Goal: Browse casually: Explore the website without a specific task or goal

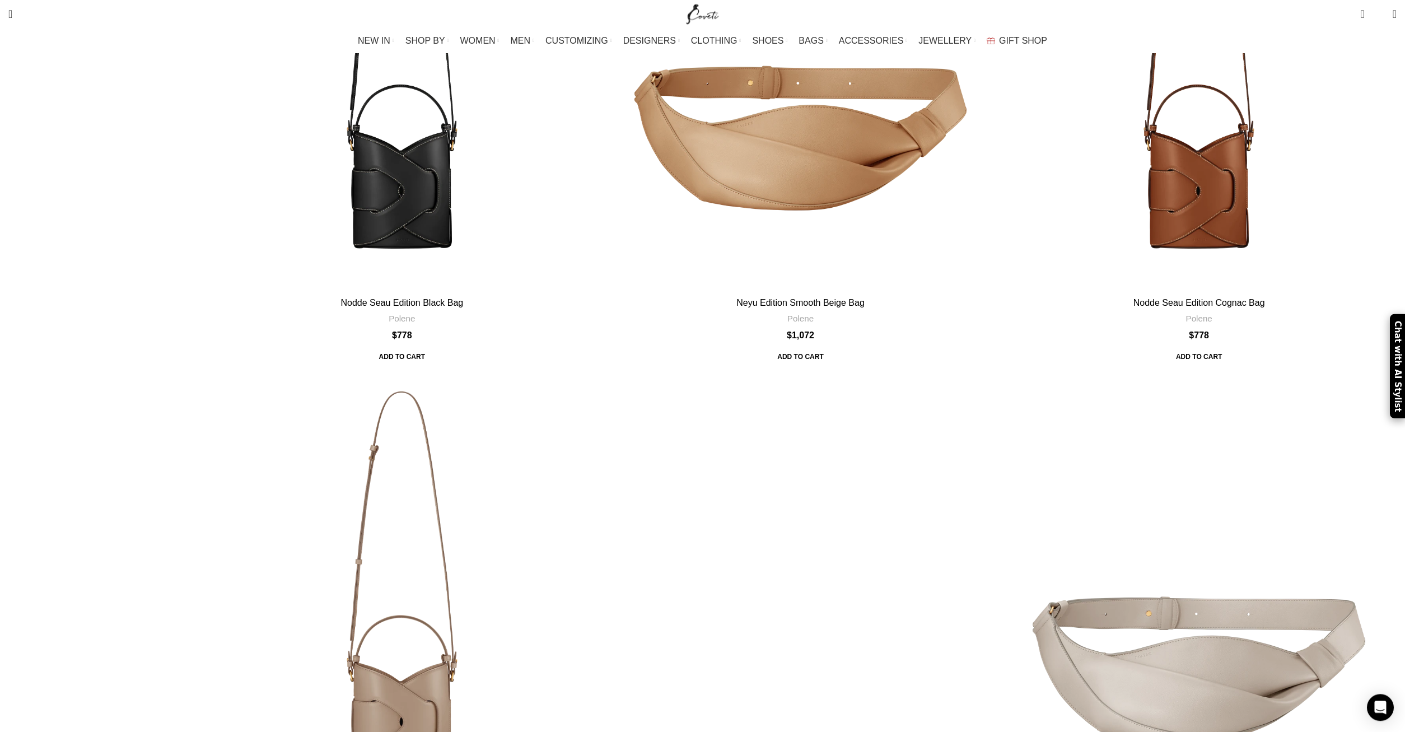
scroll to position [1142, 0]
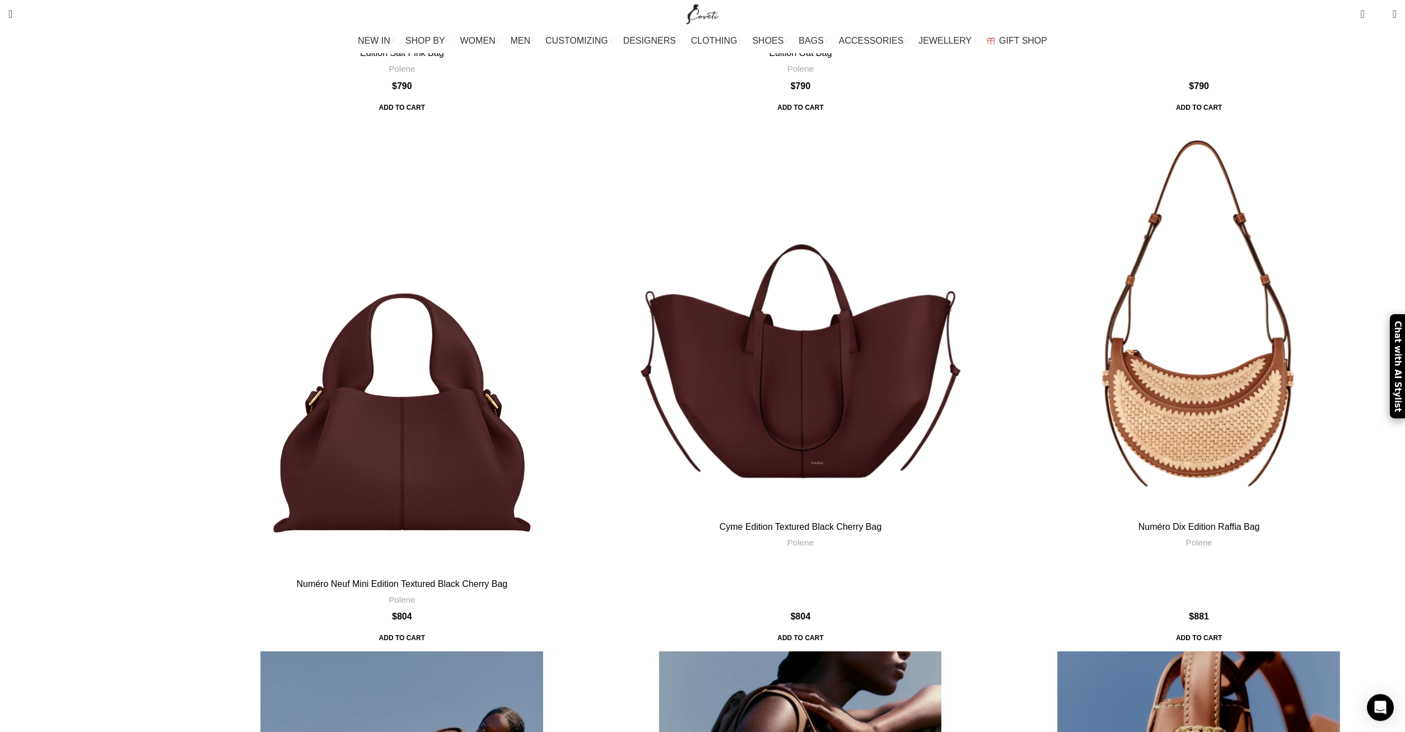
scroll to position [2407, 0]
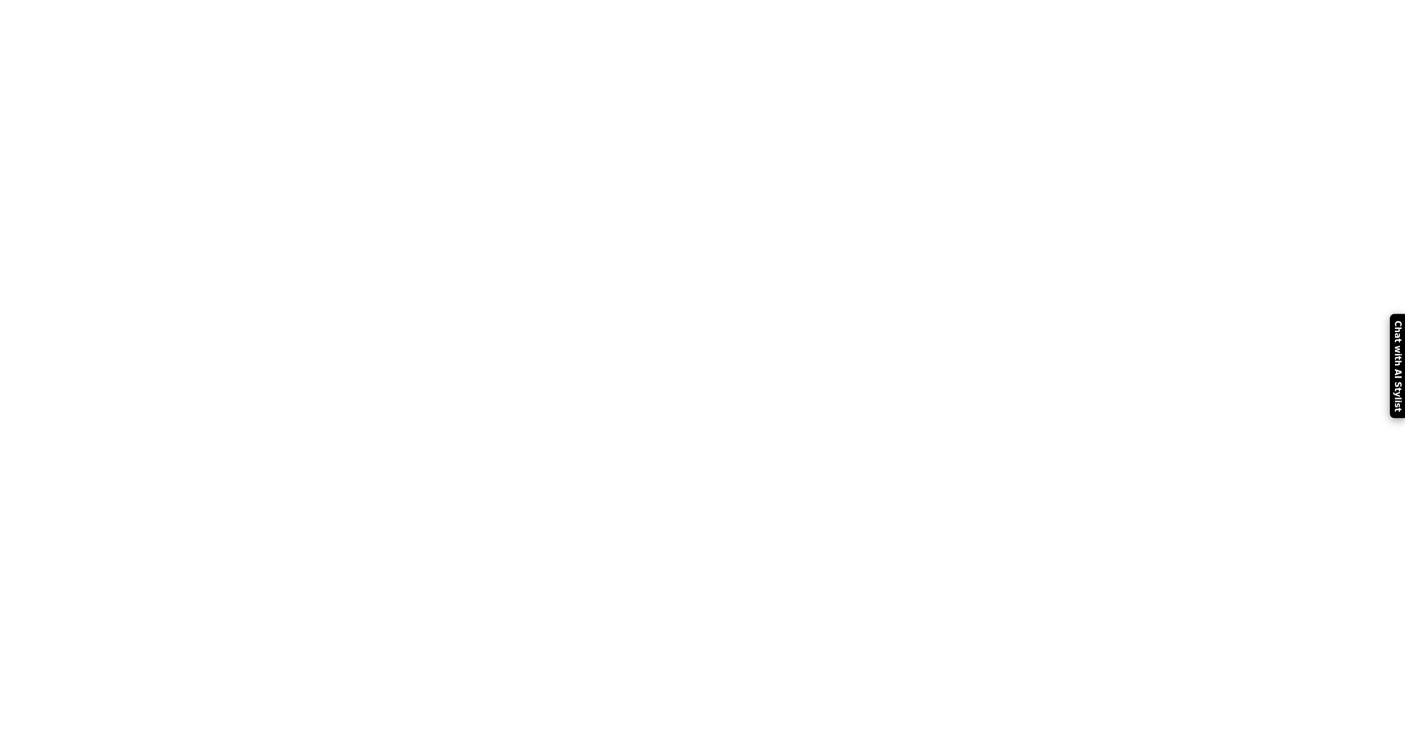
scroll to position [3444, 0]
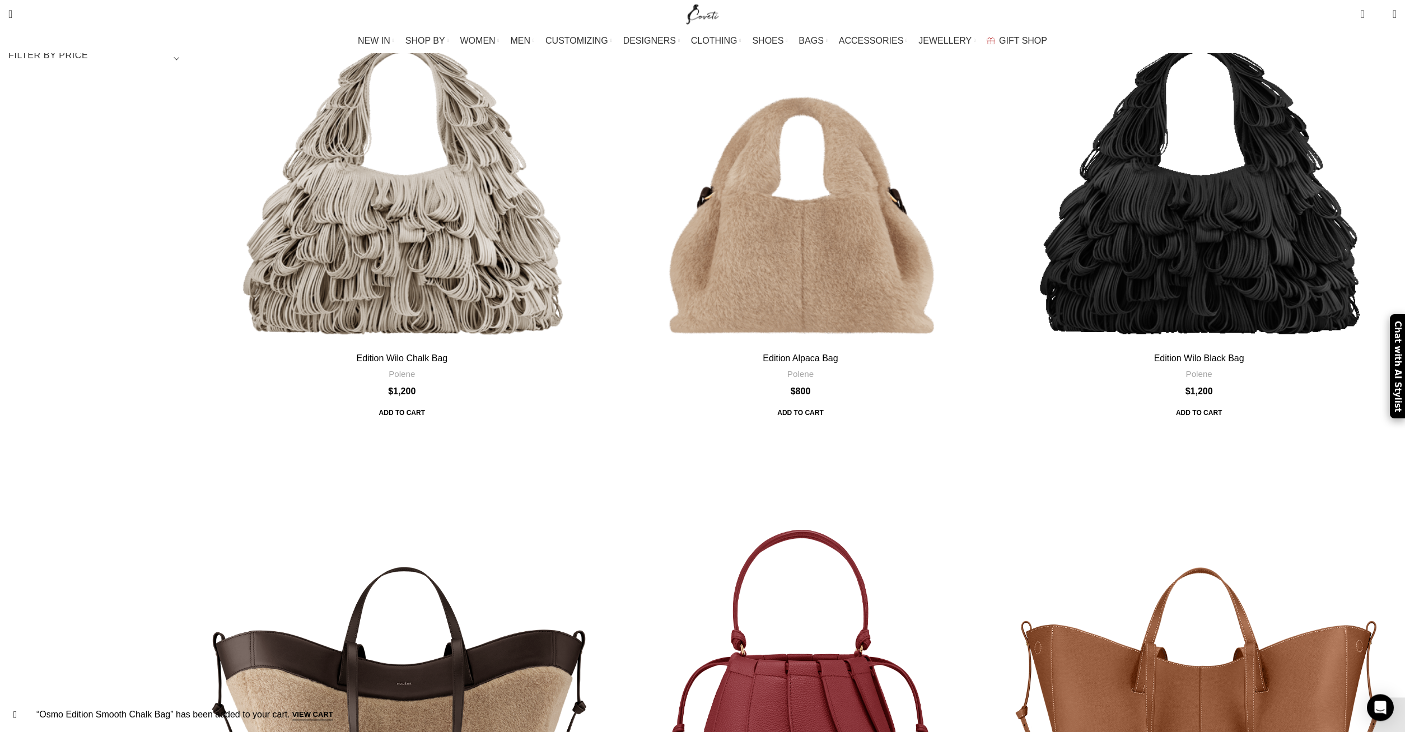
scroll to position [259, 0]
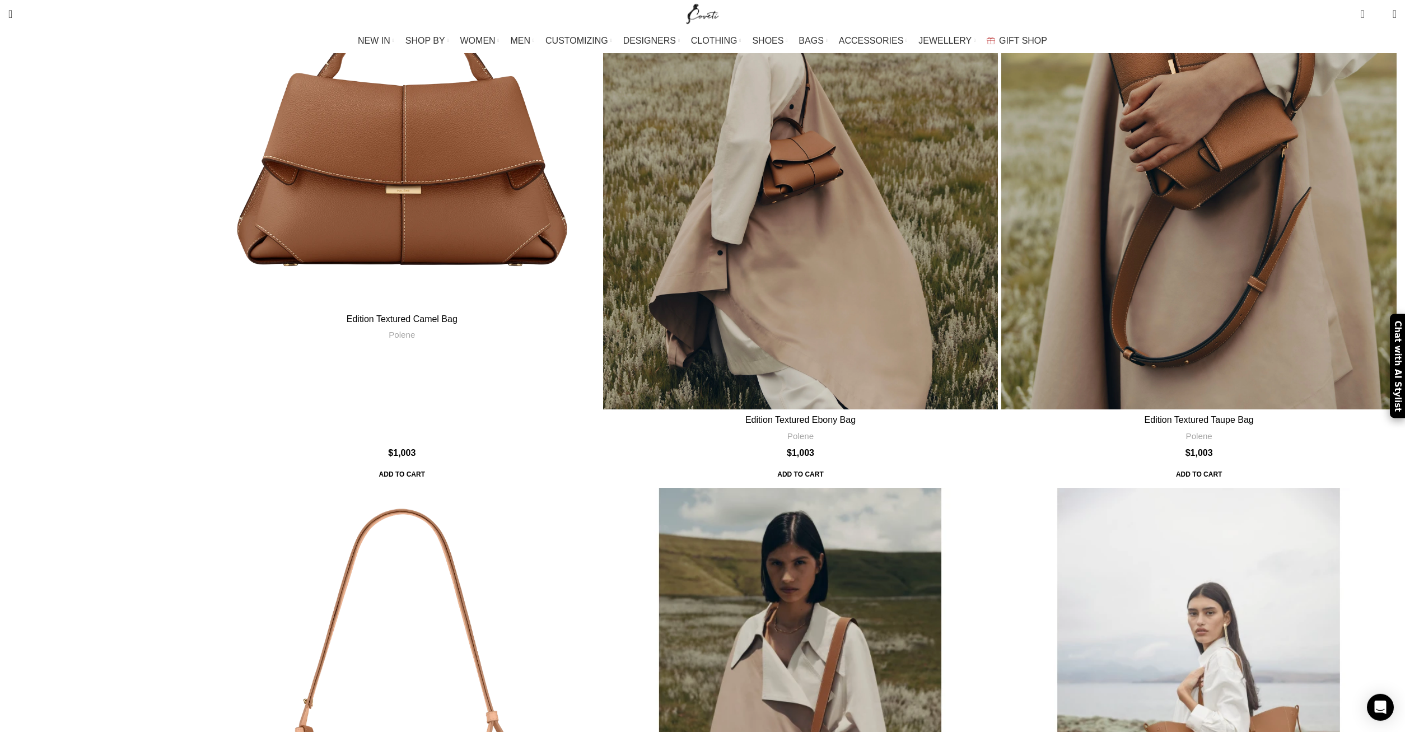
scroll to position [1485, 0]
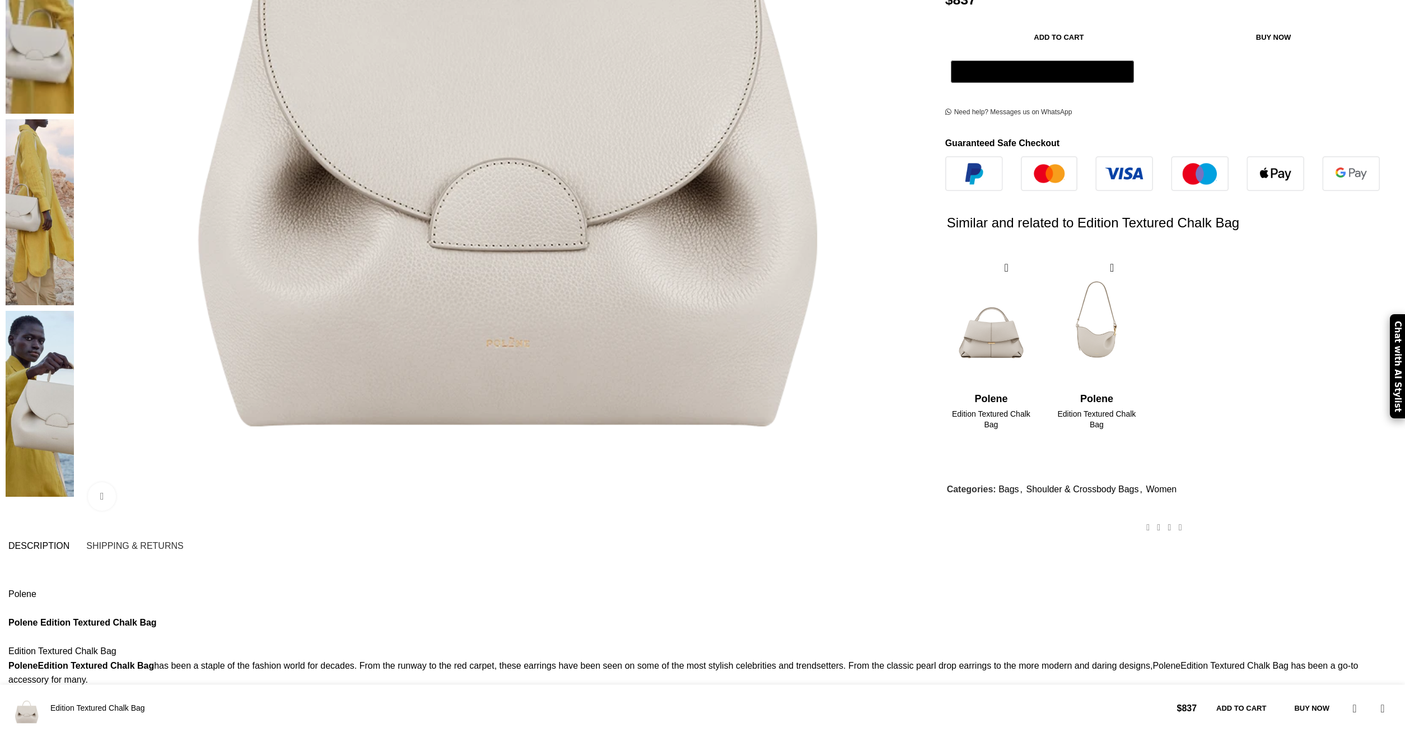
scroll to position [457, 0]
